Goal: Complete application form: Complete application form

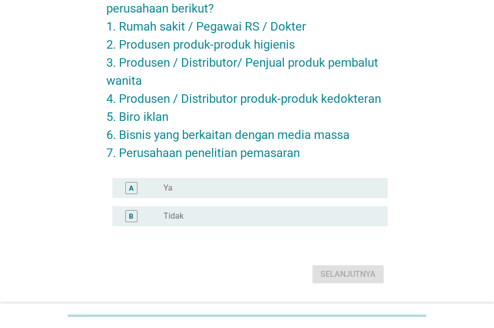
scroll to position [100, 0]
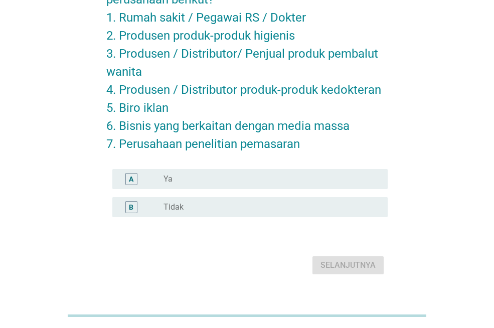
click at [206, 206] on div "radio_button_unchecked Tidak" at bounding box center [268, 207] width 208 height 10
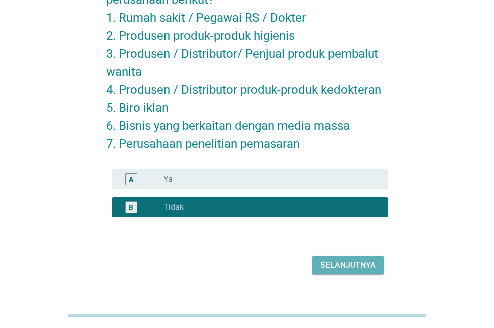
click at [355, 268] on div "Selanjutnya" at bounding box center [348, 265] width 55 height 12
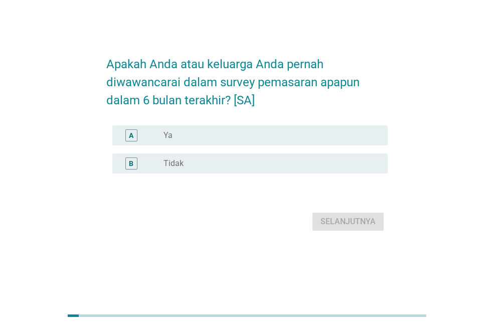
scroll to position [0, 0]
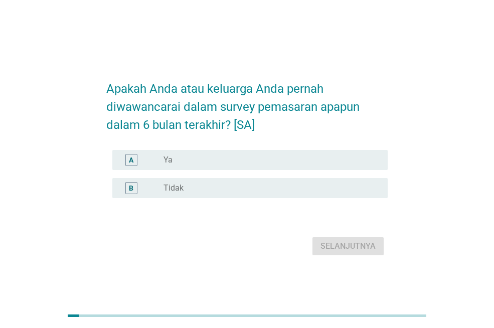
click at [296, 193] on div "radio_button_unchecked Tidak" at bounding box center [268, 188] width 208 height 10
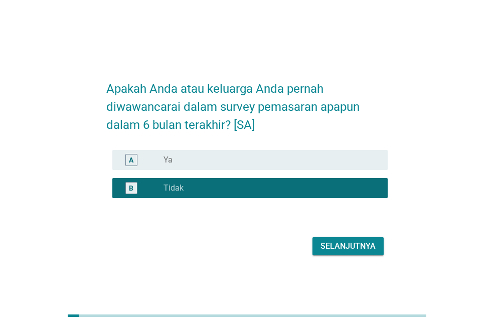
click at [353, 252] on div "Selanjutnya" at bounding box center [348, 246] width 55 height 12
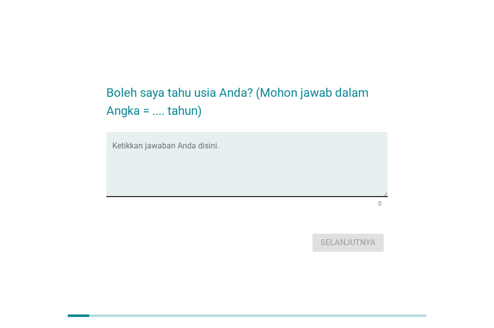
click at [293, 135] on div "Ketikkan jawaban Anda disini." at bounding box center [249, 164] width 275 height 65
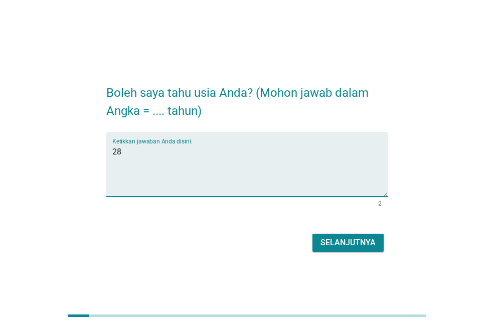
type textarea "28"
click at [352, 253] on div "Selanjutnya" at bounding box center [246, 243] width 281 height 24
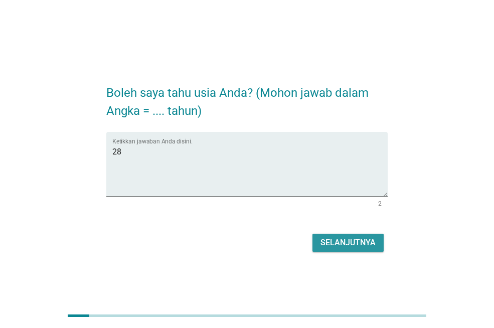
click at [355, 248] on div "Selanjutnya" at bounding box center [348, 243] width 55 height 12
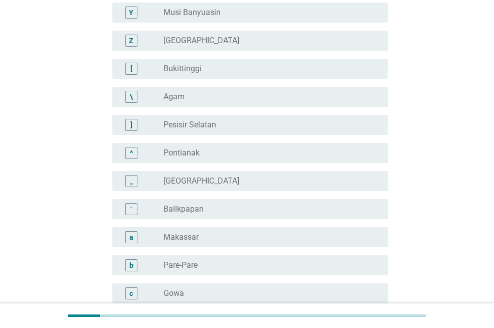
scroll to position [853, 0]
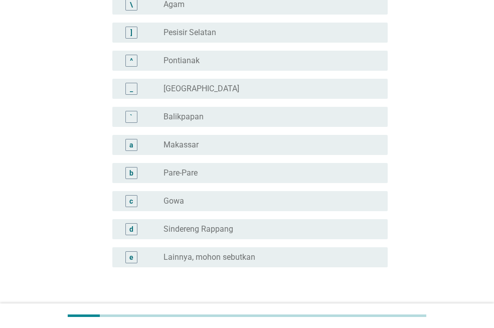
click at [243, 252] on label "Lainnya, mohon sebutkan" at bounding box center [210, 257] width 92 height 10
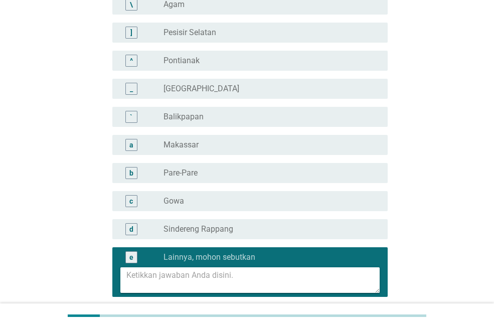
scroll to position [951, 0]
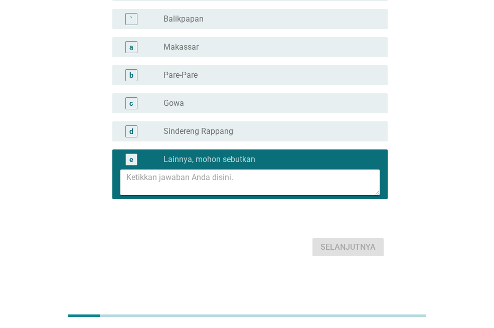
click at [232, 179] on textarea at bounding box center [252, 183] width 253 height 26
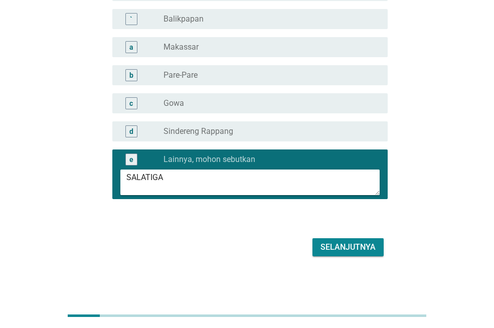
type textarea "SALATIGA"
click at [328, 244] on div "Selanjutnya" at bounding box center [348, 247] width 55 height 12
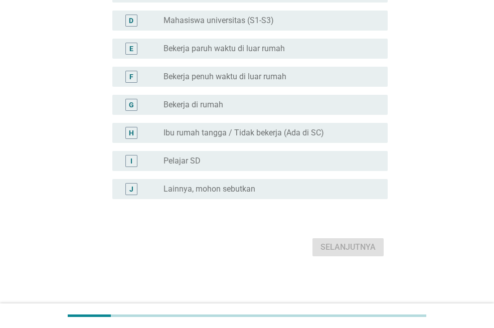
scroll to position [0, 0]
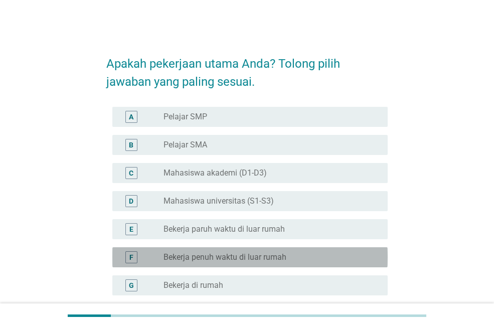
click at [291, 256] on div "radio_button_unchecked Bekerja penuh waktu di luar rumah" at bounding box center [268, 257] width 208 height 10
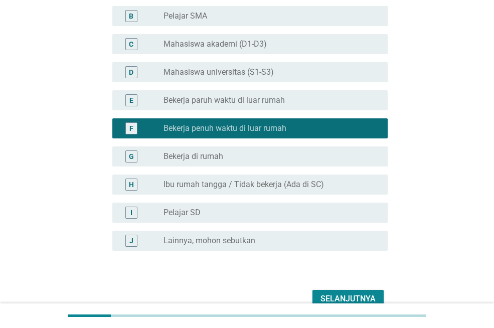
scroll to position [181, 0]
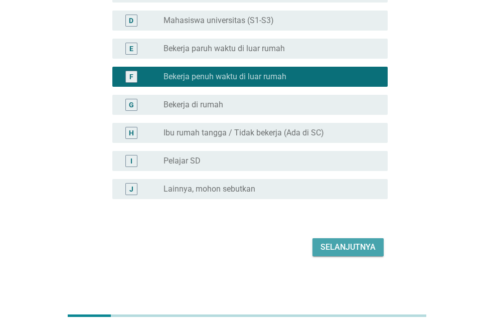
click at [337, 245] on div "Selanjutnya" at bounding box center [348, 247] width 55 height 12
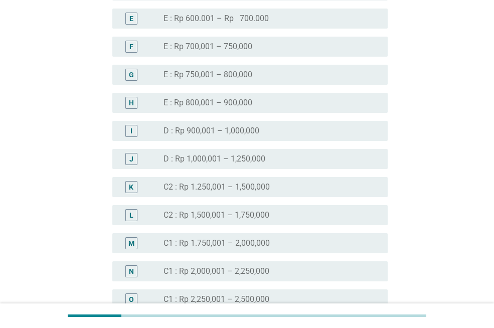
scroll to position [753, 0]
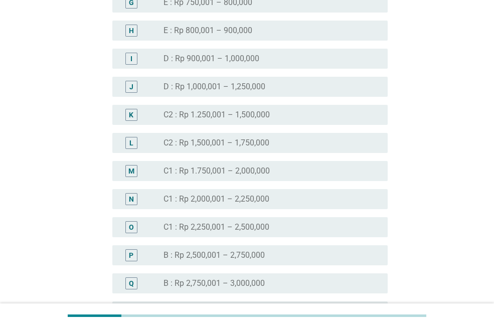
click at [284, 221] on div "radio_button_unchecked C1 : Rp 2,250,001 – 2,500,000" at bounding box center [272, 227] width 216 height 12
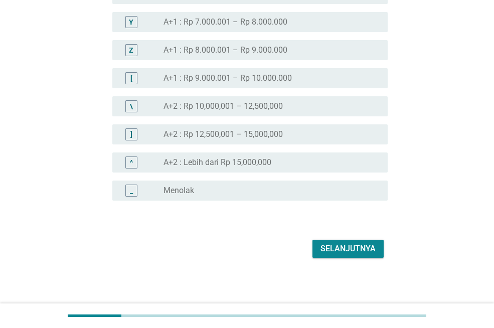
scroll to position [1240, 0]
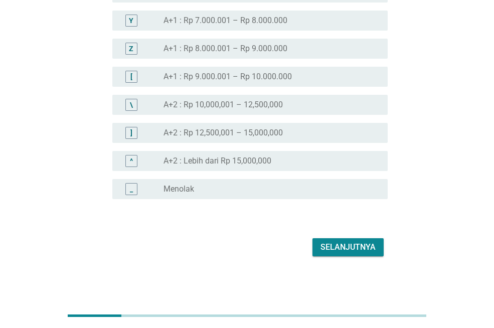
click at [365, 239] on button "Selanjutnya" at bounding box center [348, 247] width 71 height 18
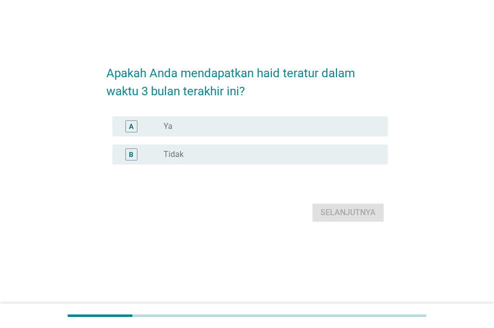
scroll to position [0, 0]
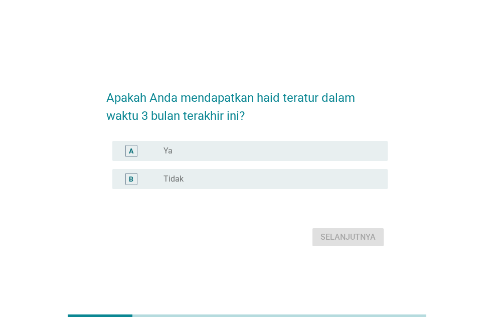
click at [287, 175] on div "radio_button_unchecked Tidak" at bounding box center [268, 179] width 208 height 10
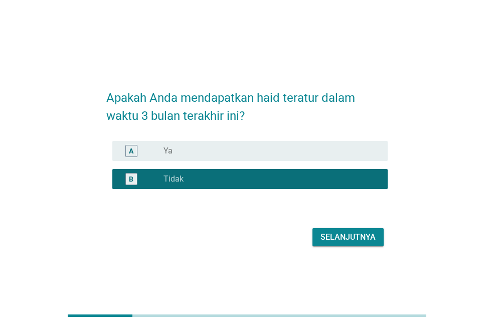
click at [352, 243] on button "Selanjutnya" at bounding box center [348, 237] width 71 height 18
